Goal: Information Seeking & Learning: Learn about a topic

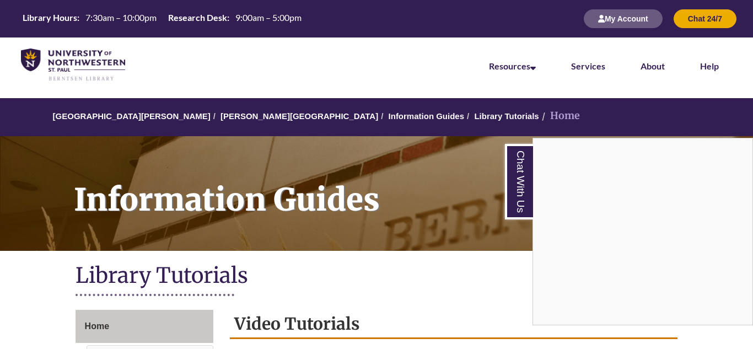
scroll to position [298, 0]
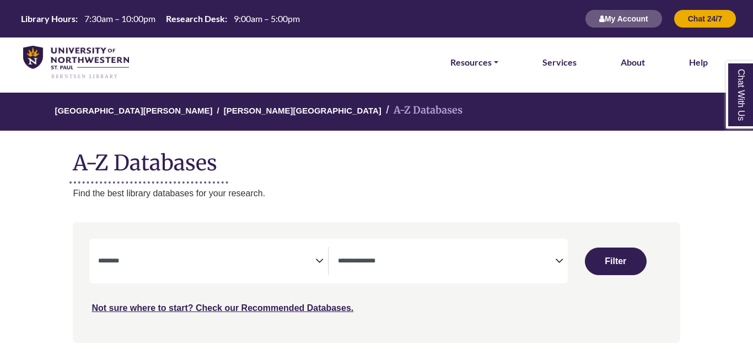
select select "Database Subject Filter"
select select "Database Types Filter"
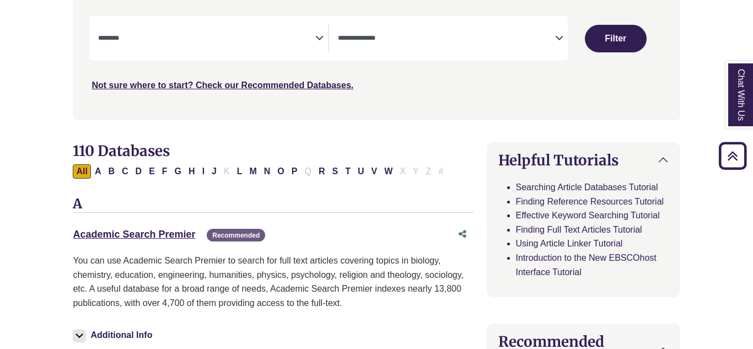
scroll to position [207, 0]
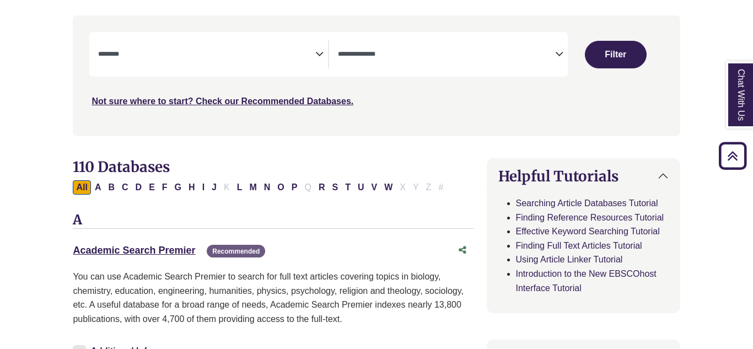
click at [315, 55] on icon "Search filters" at bounding box center [319, 52] width 8 height 17
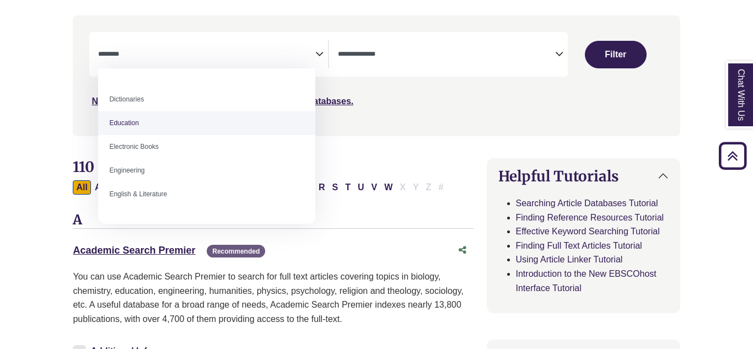
scroll to position [267, 0]
select select "*****"
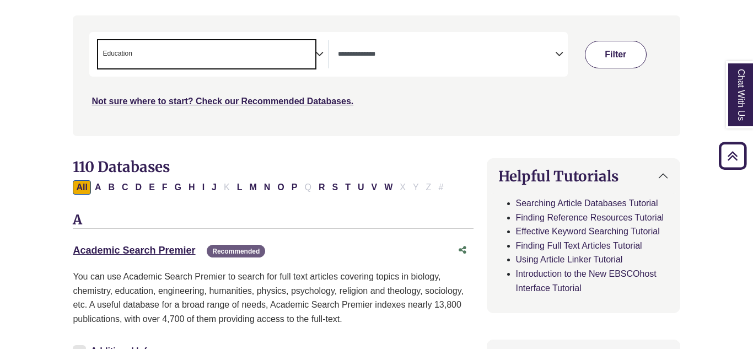
click at [606, 46] on button "Filter" at bounding box center [616, 55] width 62 height 28
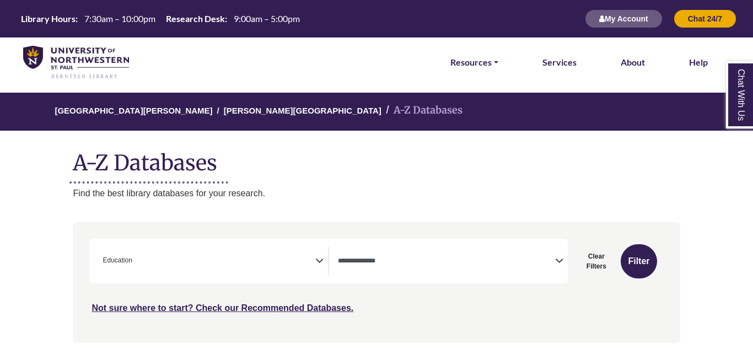
click at [320, 261] on icon "Search filters" at bounding box center [319, 259] width 8 height 17
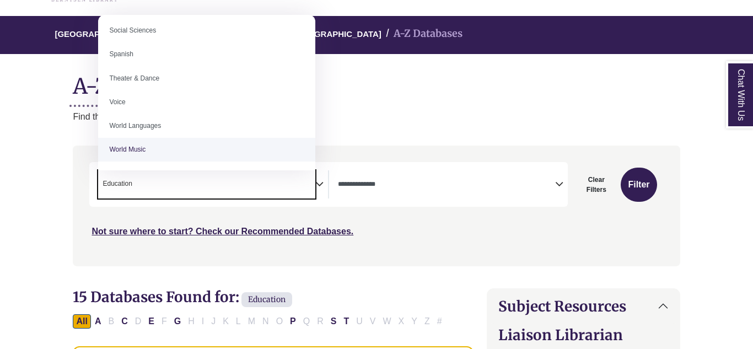
scroll to position [72, 0]
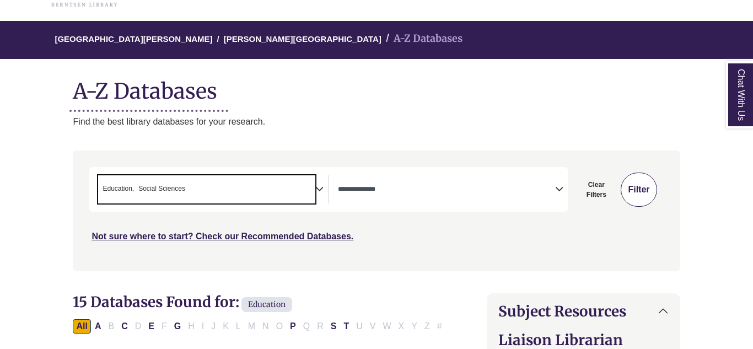
click at [641, 187] on button "Filter" at bounding box center [639, 190] width 36 height 34
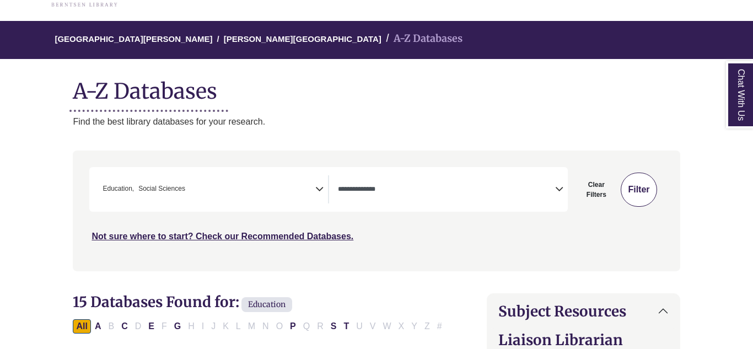
select select "Database Types Filter"
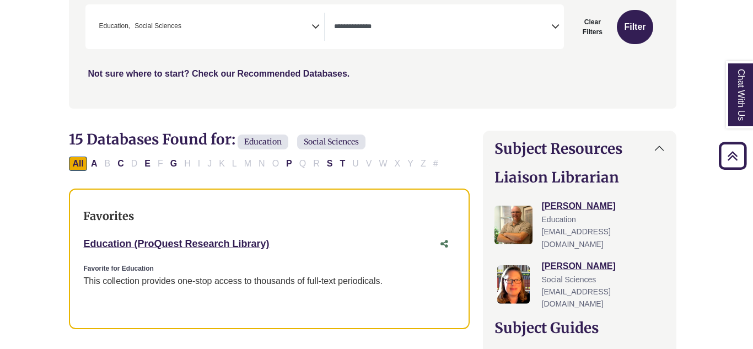
scroll to position [222, 3]
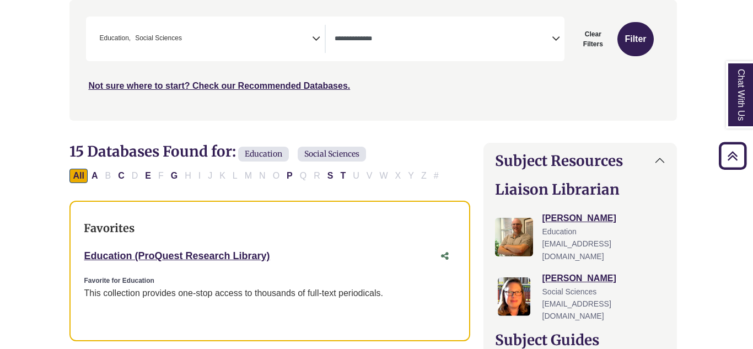
click at [125, 39] on span "Education" at bounding box center [114, 38] width 31 height 10
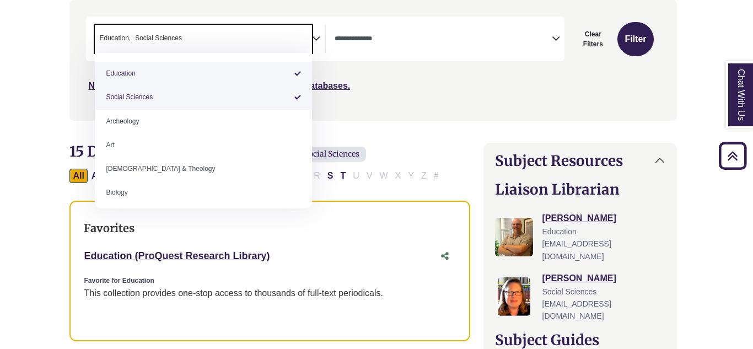
click at [131, 41] on ul "× Education × Social Sciences" at bounding box center [139, 37] width 89 height 9
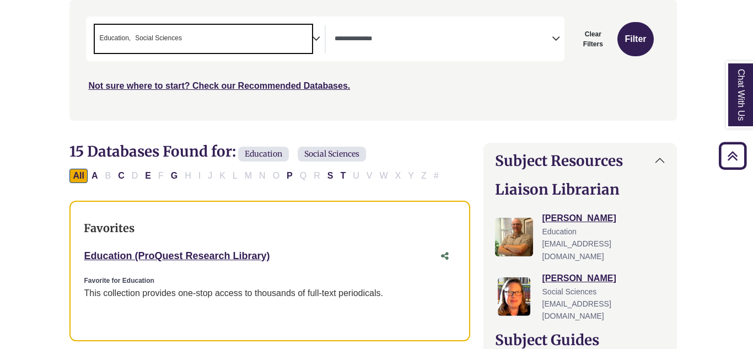
click at [133, 41] on li "× Social Sciences" at bounding box center [156, 38] width 51 height 10
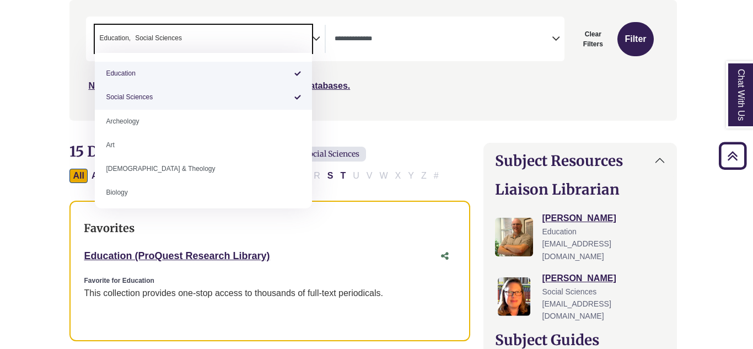
click at [133, 41] on li "× Social Sciences" at bounding box center [156, 38] width 51 height 10
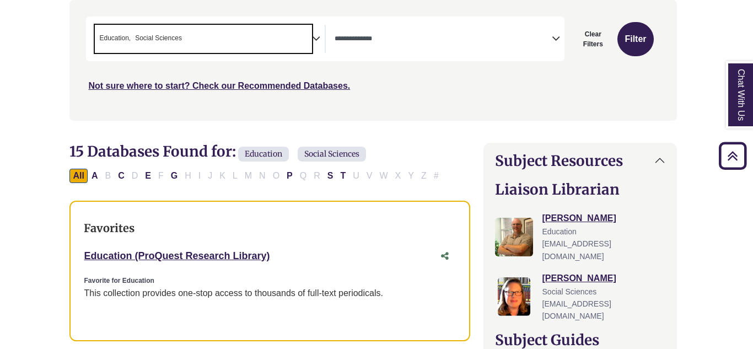
click at [127, 40] on span "Education" at bounding box center [114, 38] width 31 height 10
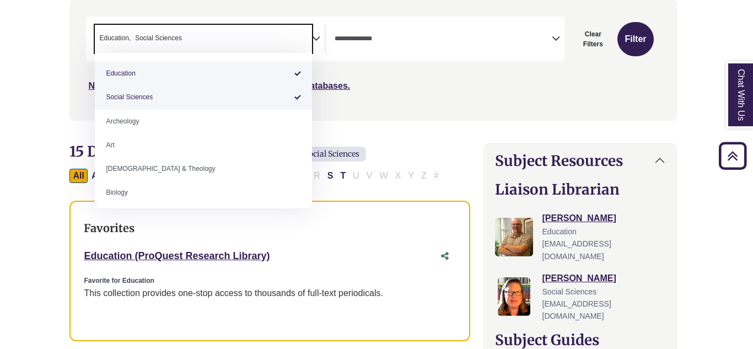
select select "******"
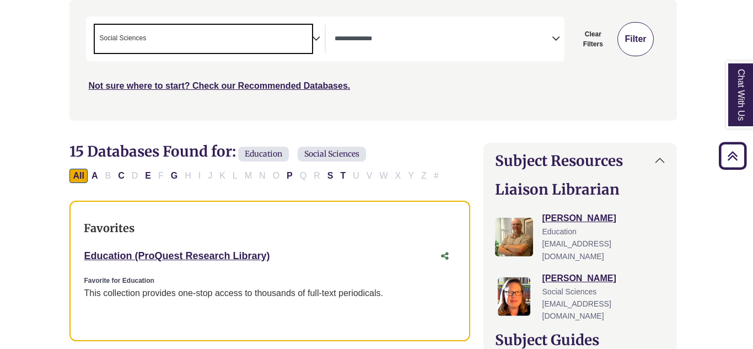
click at [630, 44] on button "Filter" at bounding box center [636, 39] width 36 height 34
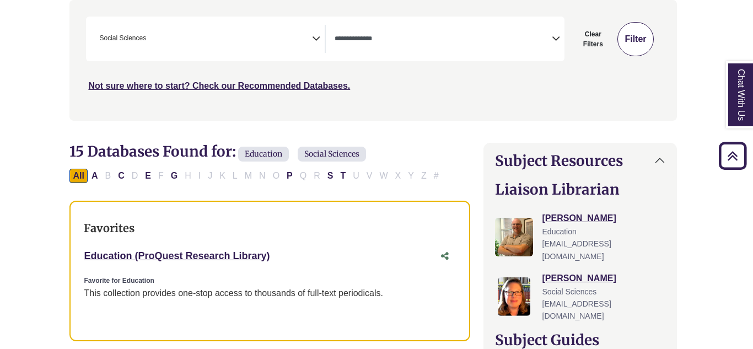
select select "Database Types Filter"
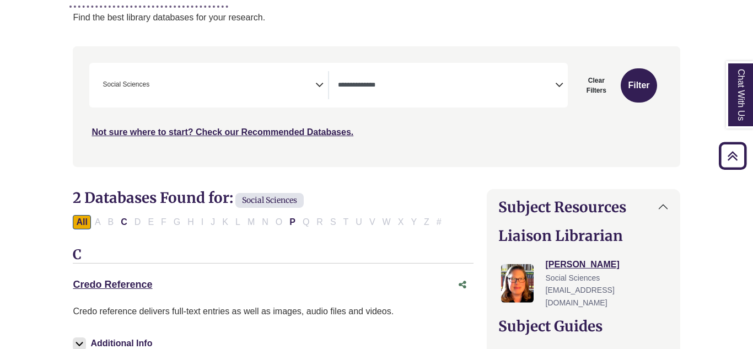
scroll to position [172, 0]
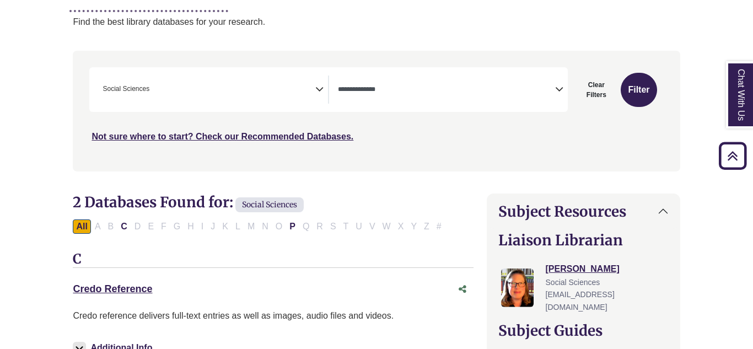
click at [321, 87] on icon "Search filters" at bounding box center [319, 87] width 8 height 17
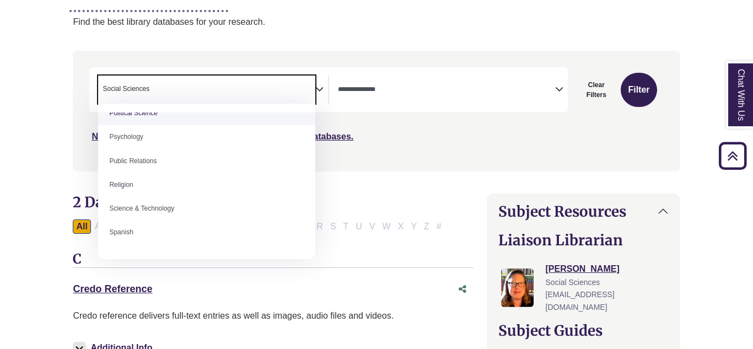
scroll to position [895, 0]
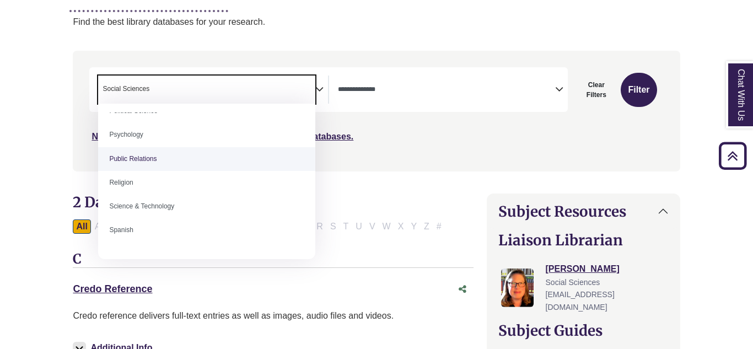
select select "******"
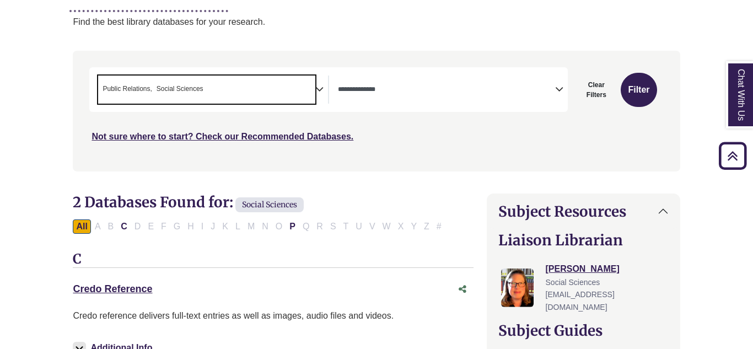
click at [308, 93] on span "× Public Relations × Social Sciences" at bounding box center [206, 90] width 217 height 28
click at [639, 90] on button "Filter" at bounding box center [639, 90] width 36 height 34
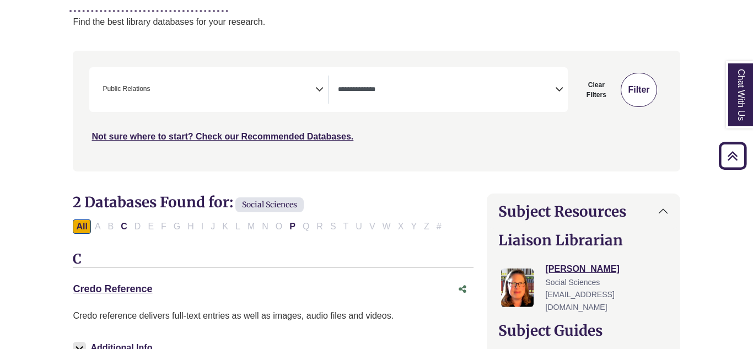
select select "Database Types Filter"
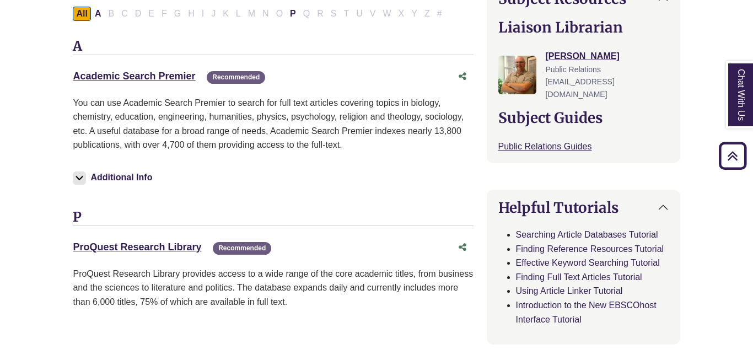
scroll to position [383, 0]
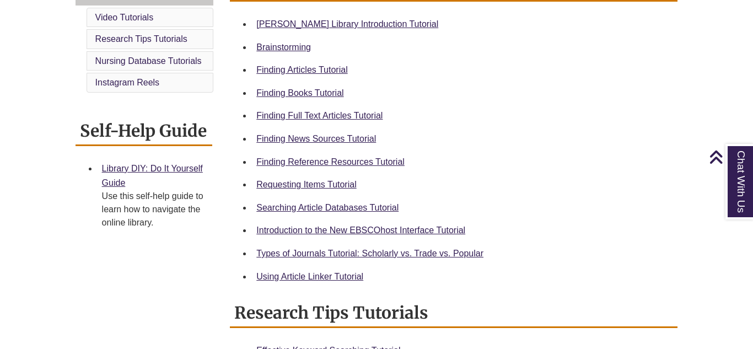
scroll to position [340, 0]
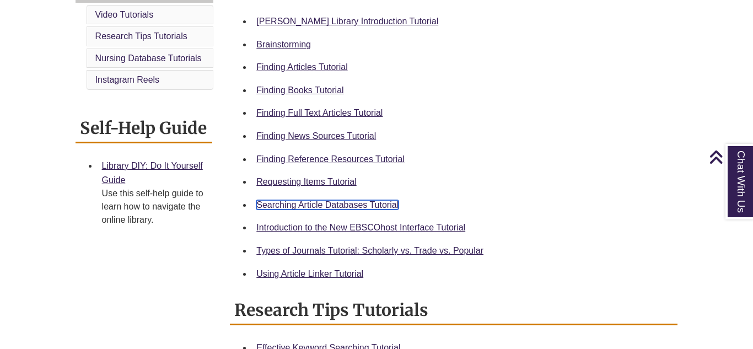
click at [357, 202] on link "Searching Article Databases Tutorial" at bounding box center [327, 204] width 142 height 9
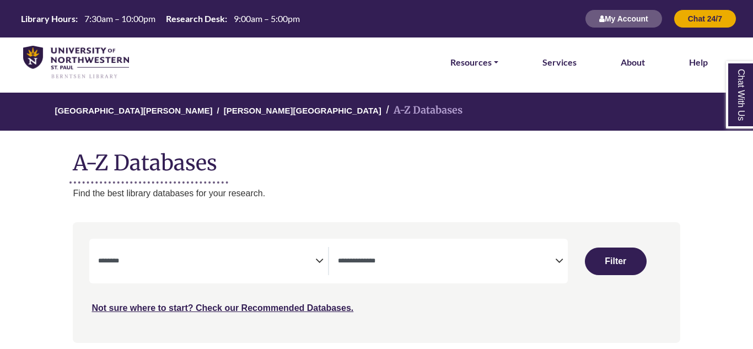
select select "Database Subject Filter"
select select "Database Types Filter"
select select "Database Subject Filter"
select select "Database Types Filter"
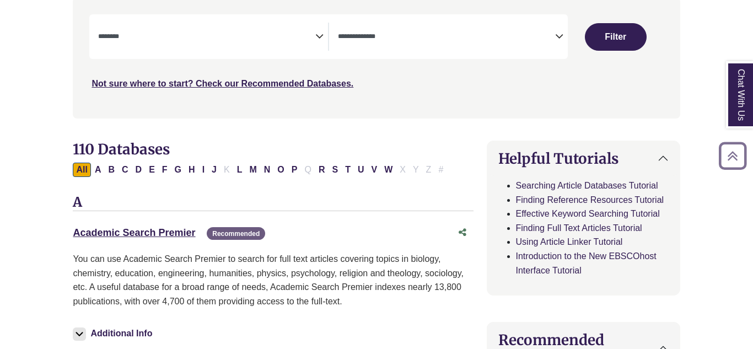
scroll to position [226, 0]
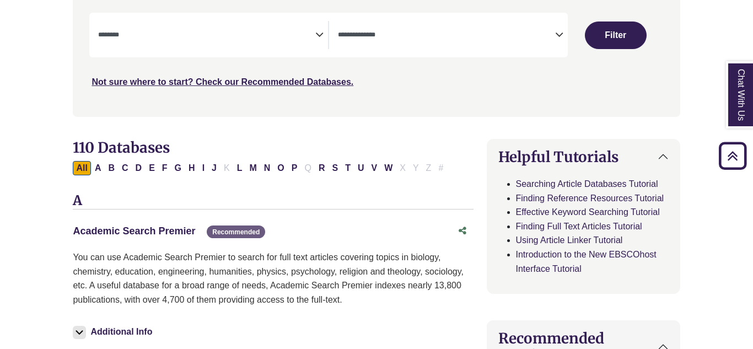
click at [176, 227] on link "Academic Search Premier This link opens in a new window" at bounding box center [134, 231] width 122 height 11
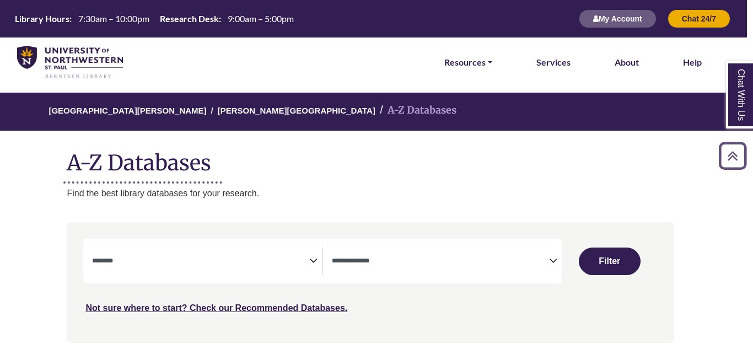
scroll to position [0, 7]
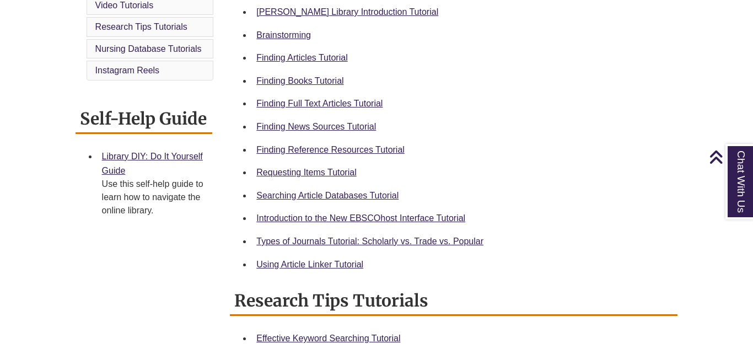
scroll to position [354, 0]
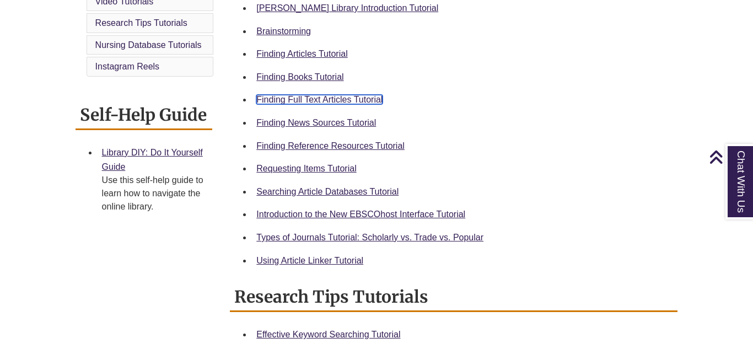
click at [324, 96] on link "Finding Full Text Articles Tutorial" at bounding box center [319, 99] width 126 height 9
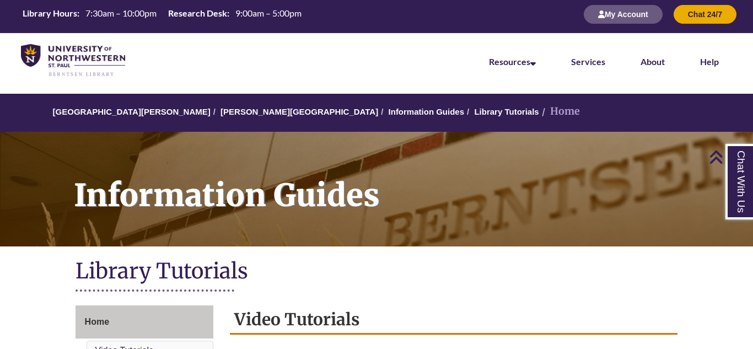
scroll to position [0, 0]
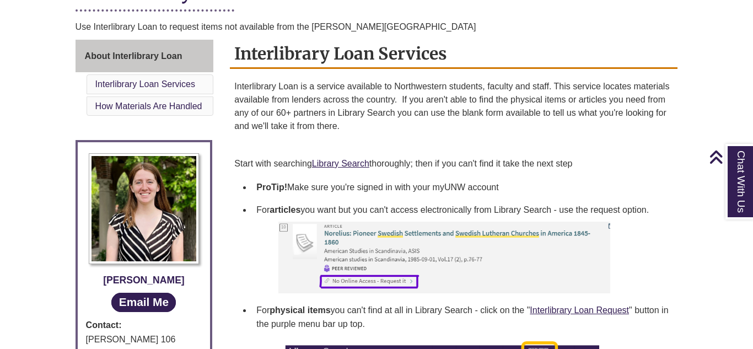
scroll to position [290, 0]
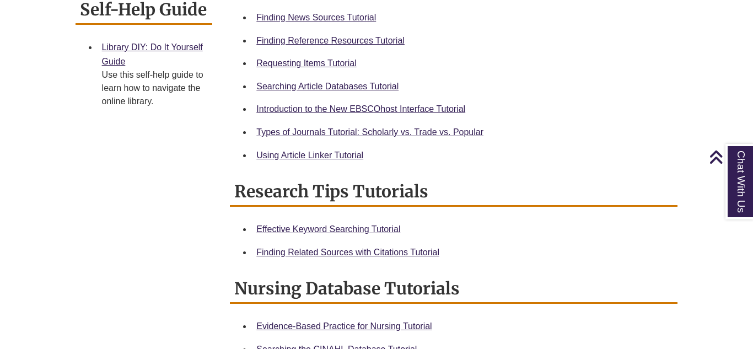
scroll to position [459, 0]
click at [345, 150] on link "Using Article Linker Tutorial" at bounding box center [309, 154] width 107 height 9
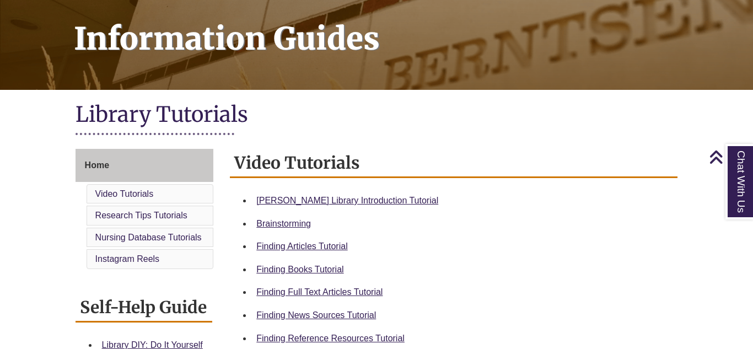
scroll to position [0, 0]
